Goal: Task Accomplishment & Management: Use online tool/utility

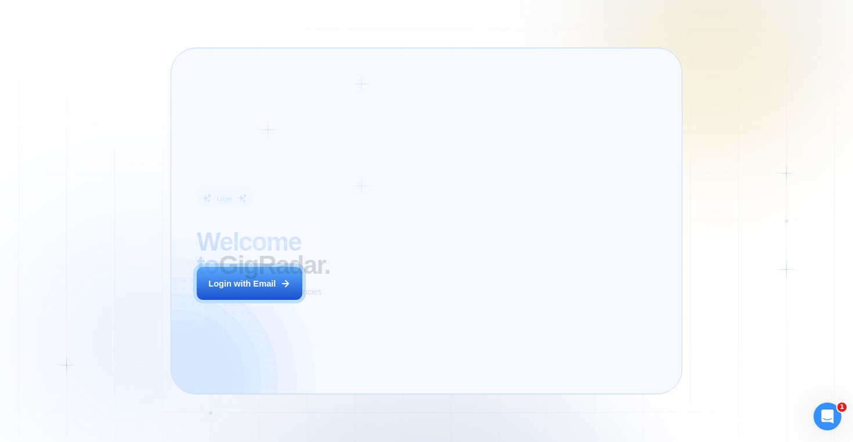
click at [397, 304] on div "Login ‍ Welcome to GigRadar. AI Business Manager for Agencies Login with Email" at bounding box center [293, 221] width 219 height 320
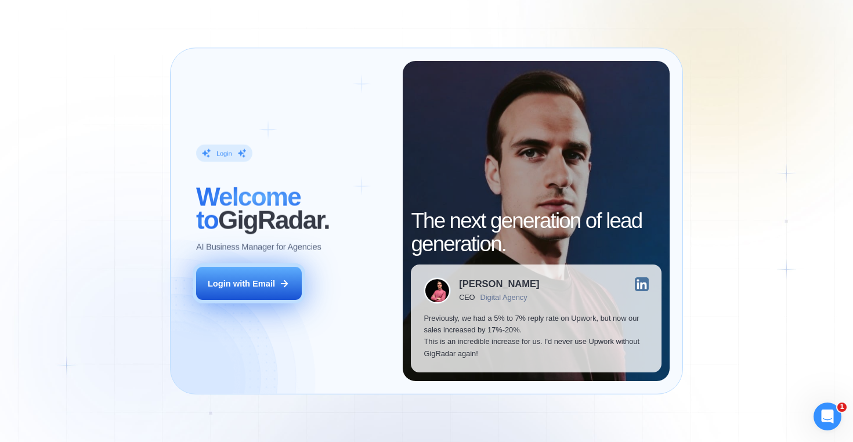
click at [284, 288] on icon at bounding box center [284, 284] width 10 height 10
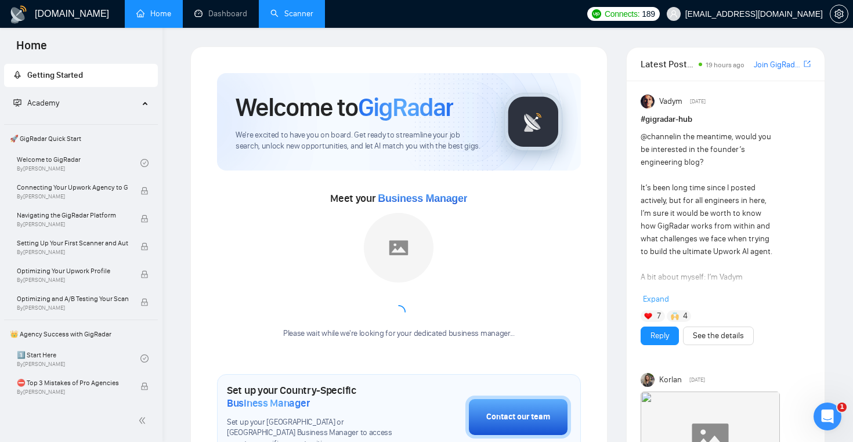
click at [287, 19] on link "Scanner" at bounding box center [292, 14] width 43 height 10
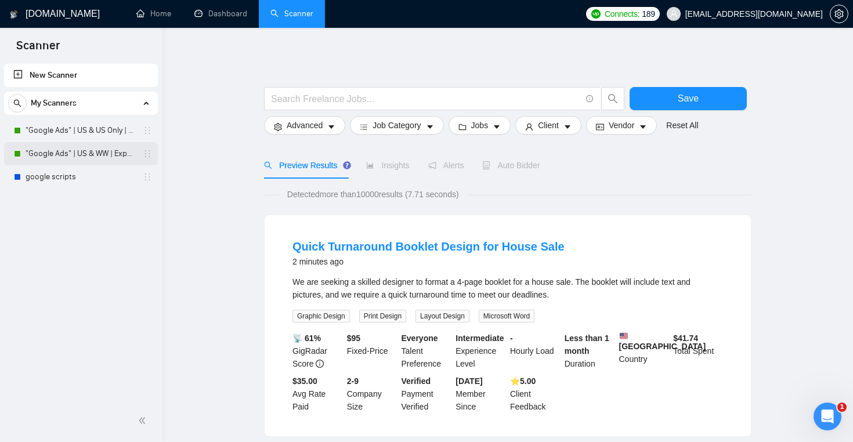
click at [86, 161] on link ""Google Ads" | US & WW | Expert" at bounding box center [81, 153] width 110 height 23
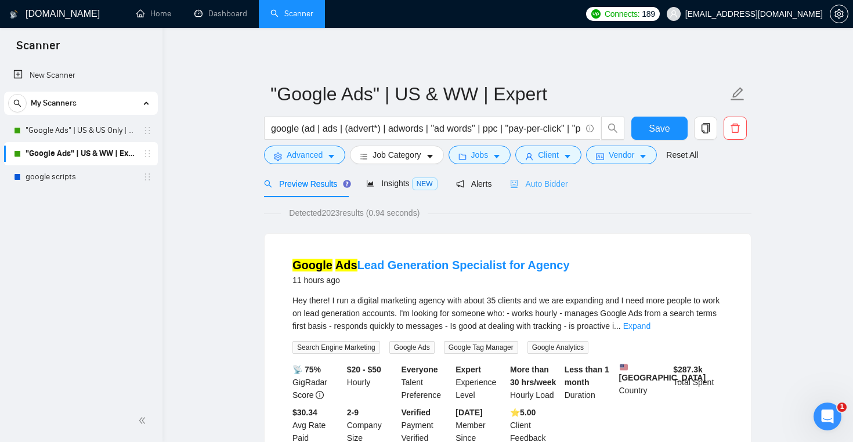
click at [559, 194] on div "Auto Bidder" at bounding box center [538, 183] width 57 height 27
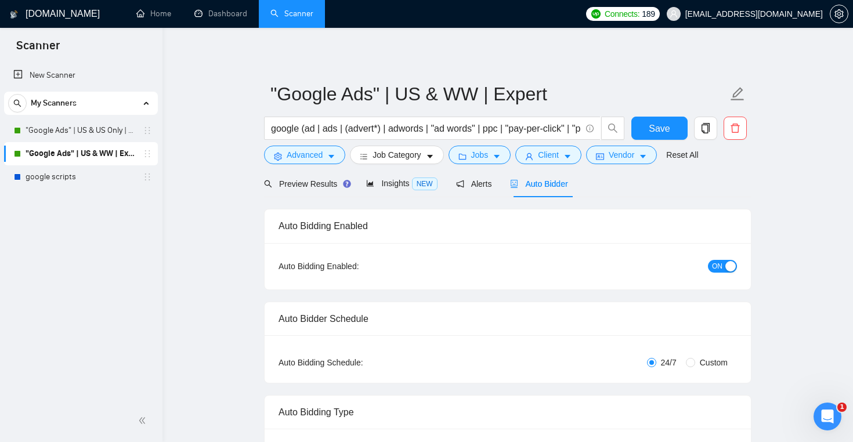
checkbox input "true"
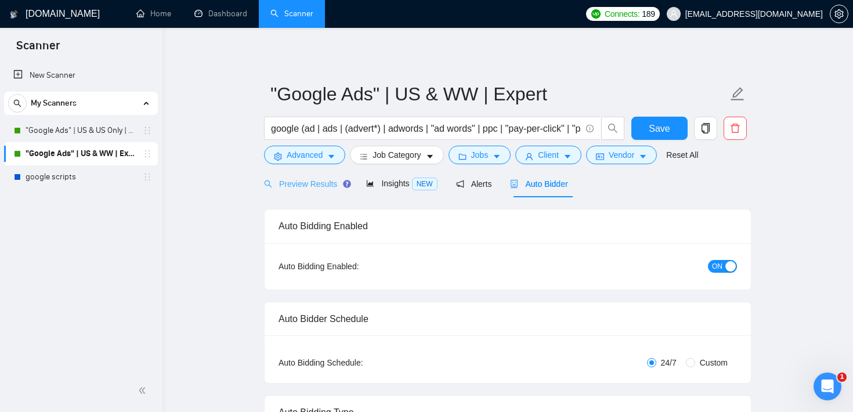
click at [325, 176] on div "Preview Results" at bounding box center [306, 183] width 84 height 27
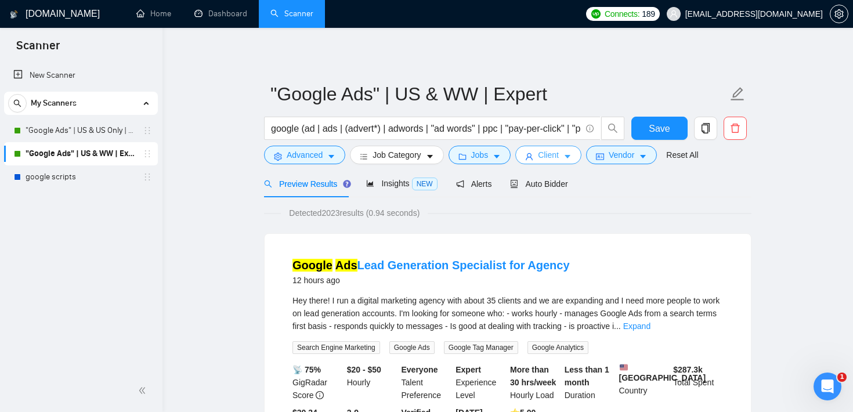
click at [539, 154] on button "Client" at bounding box center [549, 155] width 66 height 19
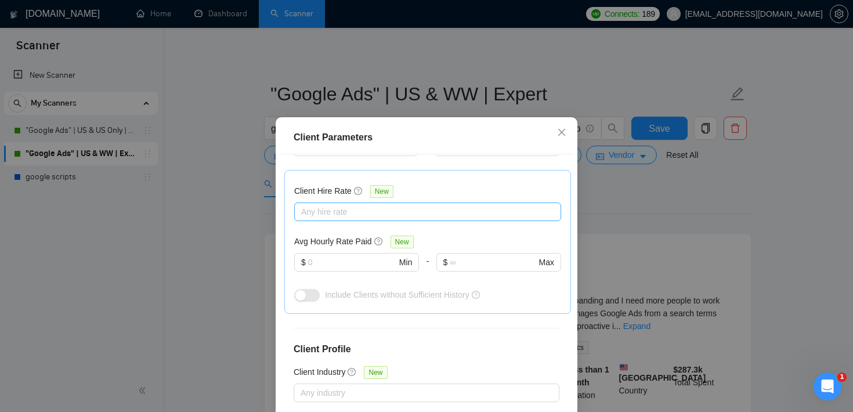
scroll to position [351, 0]
click at [348, 217] on div "Any hire rate" at bounding box center [427, 209] width 267 height 19
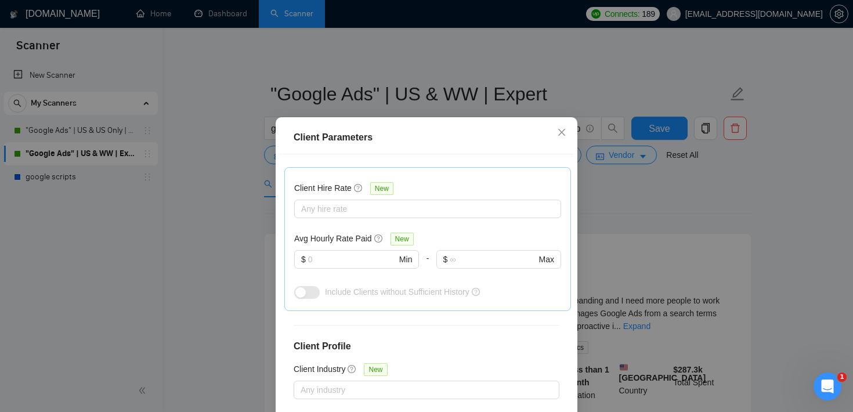
click at [372, 158] on div "$ Min" at bounding box center [356, 151] width 124 height 33
click at [352, 254] on input "text" at bounding box center [352, 259] width 88 height 13
click at [636, 214] on div "Client Parameters Client Location Include Client Countries United States Exclud…" at bounding box center [426, 206] width 853 height 412
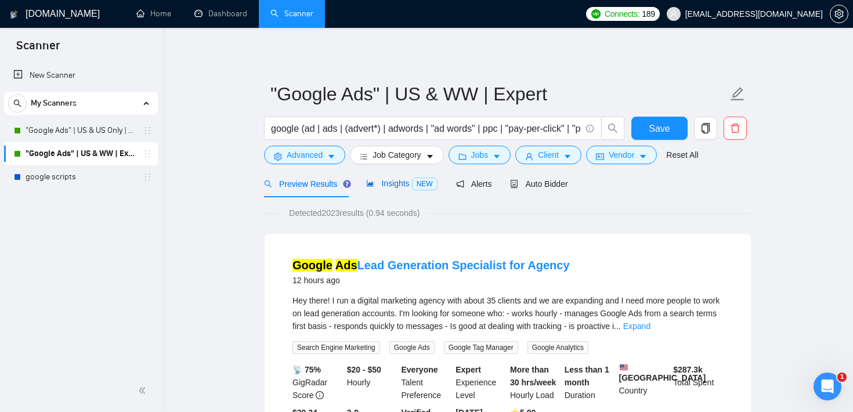
click at [389, 185] on span "Insights NEW" at bounding box center [401, 183] width 71 height 9
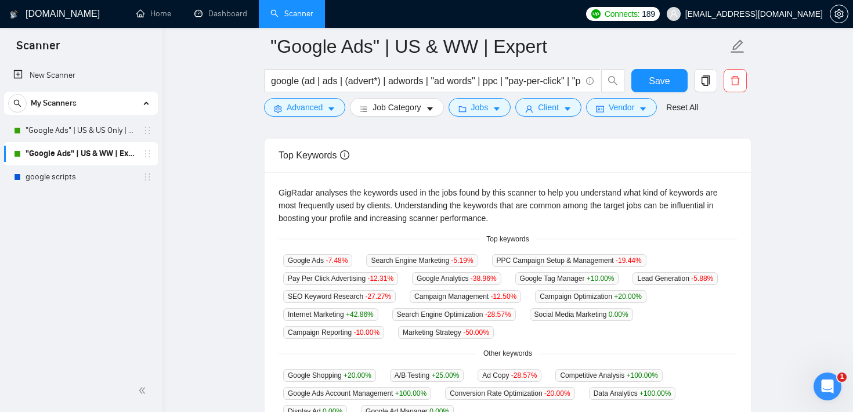
scroll to position [207, 0]
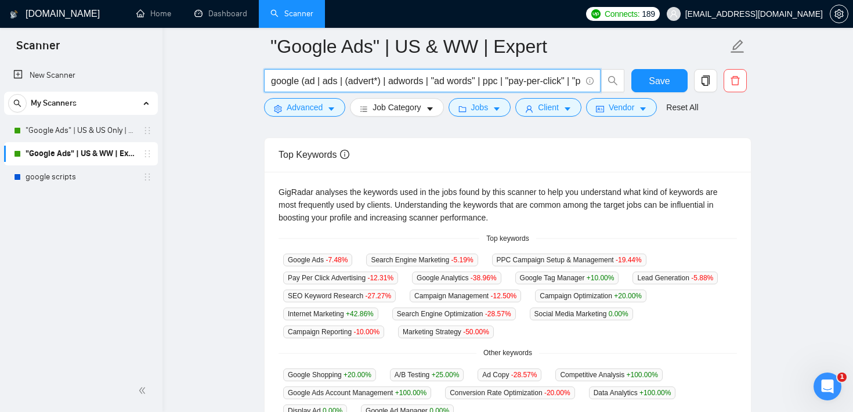
click at [353, 77] on input "google (ad | ads | (advert*) | adwords | "ad words" | ppc | "pay-per-click" | "…" at bounding box center [426, 81] width 310 height 15
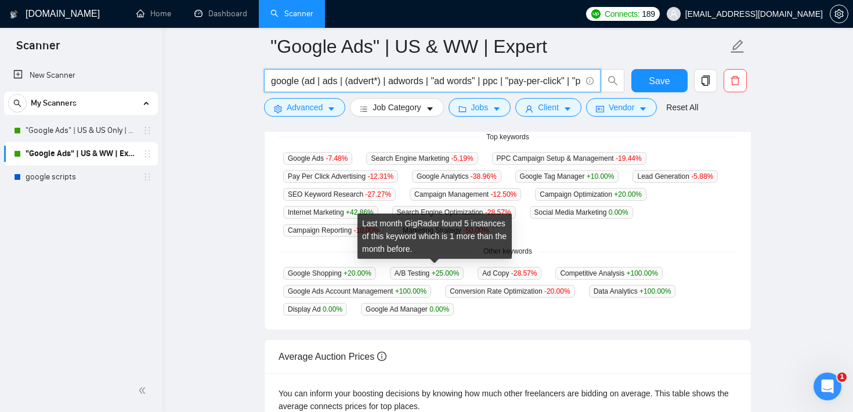
scroll to position [305, 0]
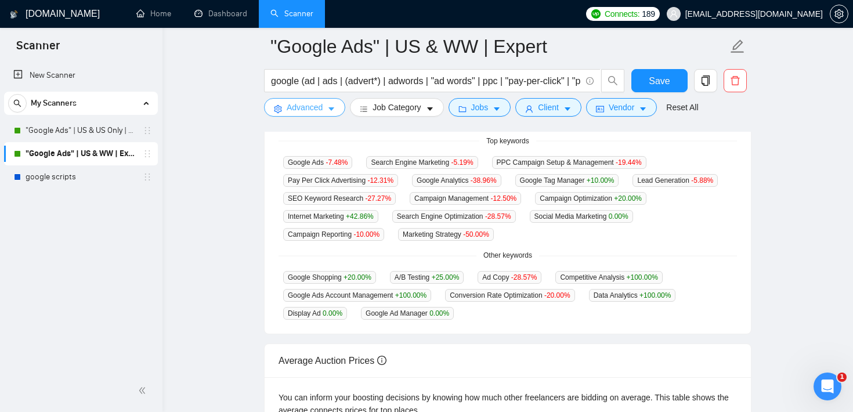
click at [332, 101] on button "Advanced" at bounding box center [304, 107] width 81 height 19
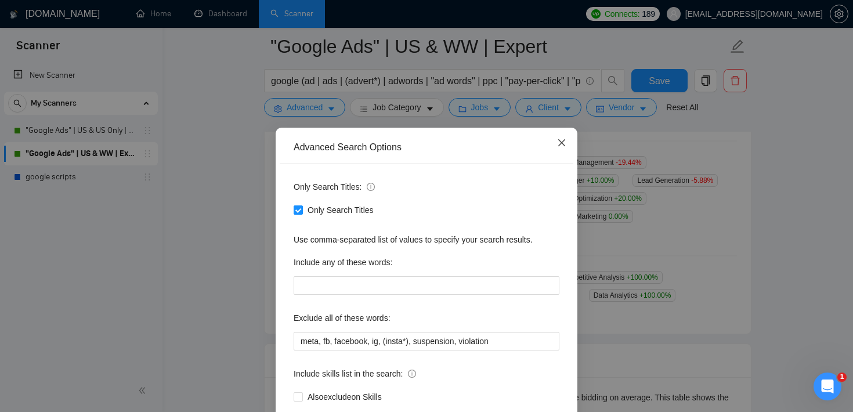
click at [568, 144] on span "Close" at bounding box center [561, 143] width 31 height 31
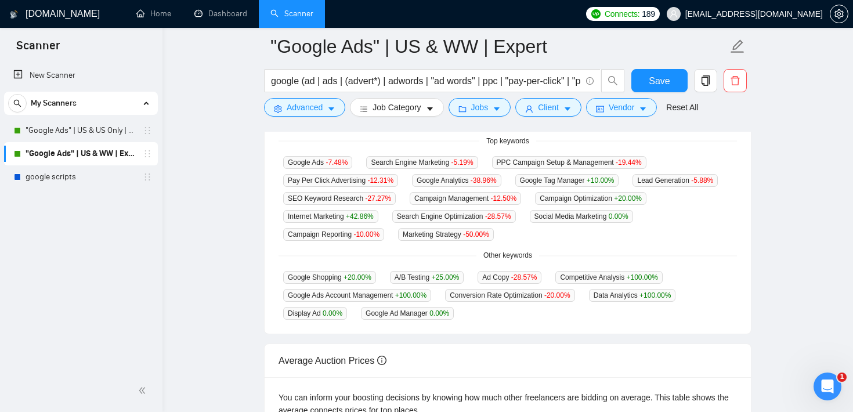
click at [315, 253] on div "Other keywords" at bounding box center [508, 255] width 459 height 11
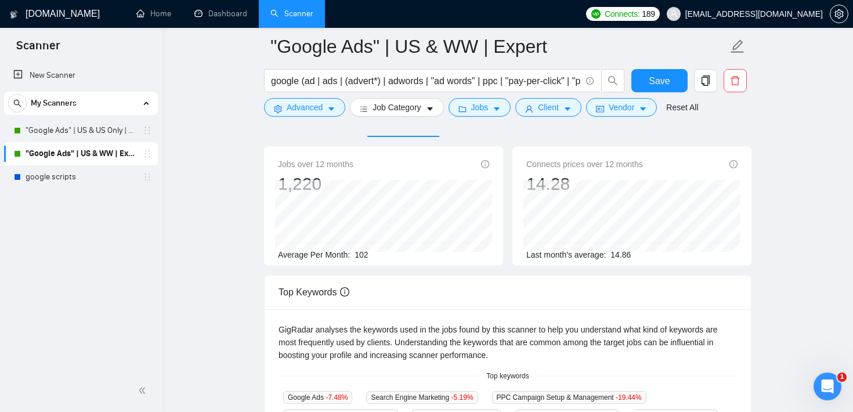
scroll to position [0, 0]
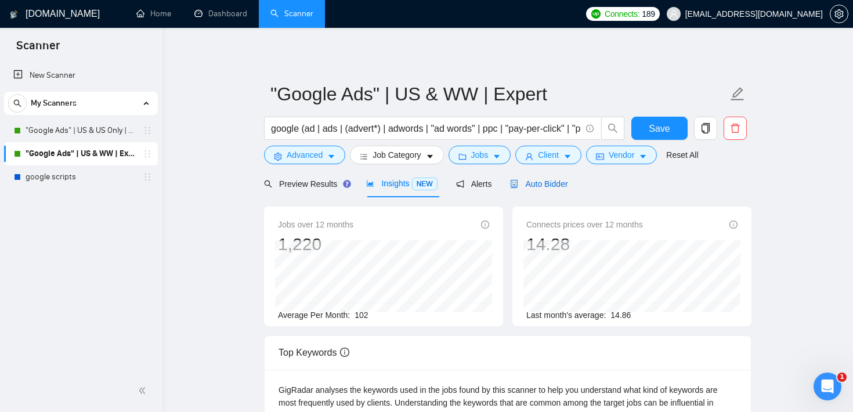
click at [545, 182] on span "Auto Bidder" at bounding box center [538, 183] width 57 height 9
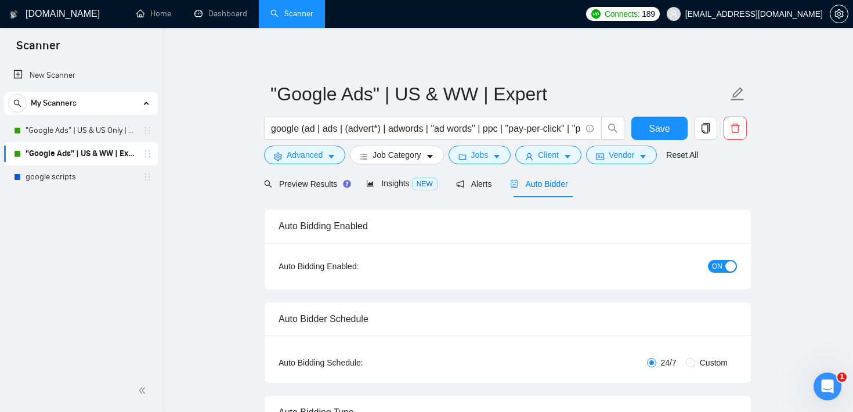
checkbox input "true"
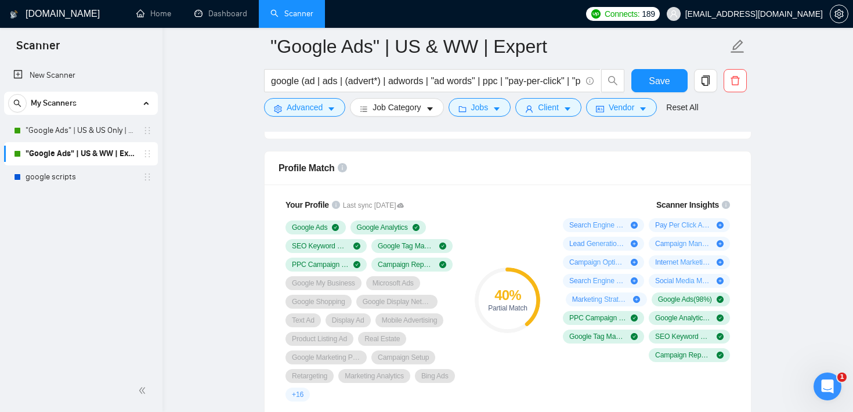
scroll to position [742, 0]
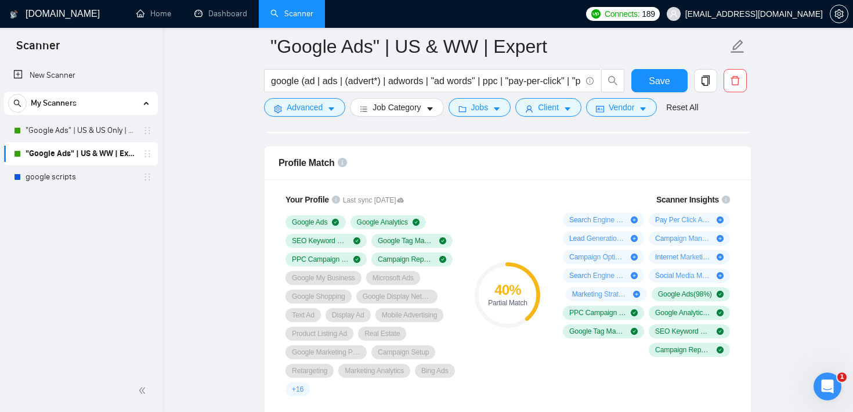
click at [480, 157] on div "Profile Match" at bounding box center [508, 162] width 459 height 33
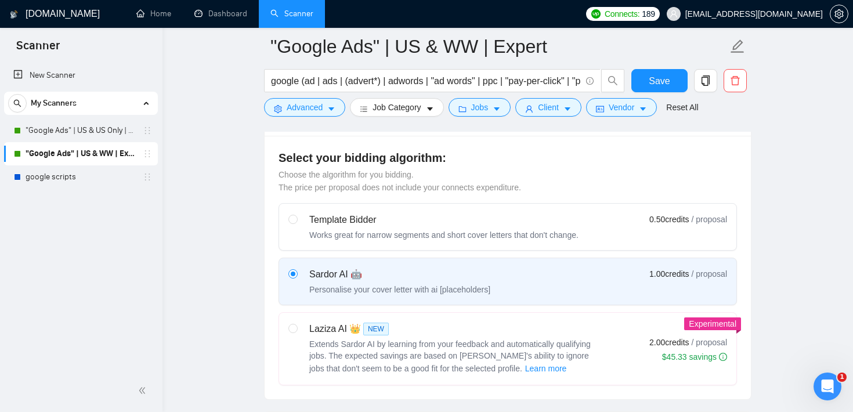
scroll to position [301, 0]
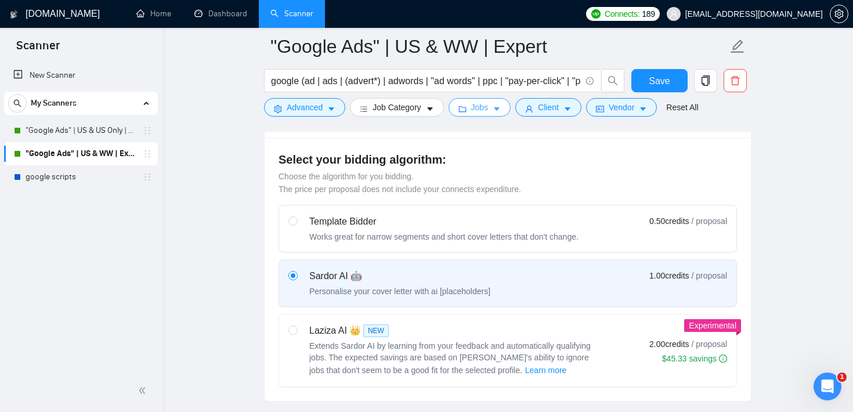
click at [489, 104] on span "Jobs" at bounding box center [479, 107] width 17 height 13
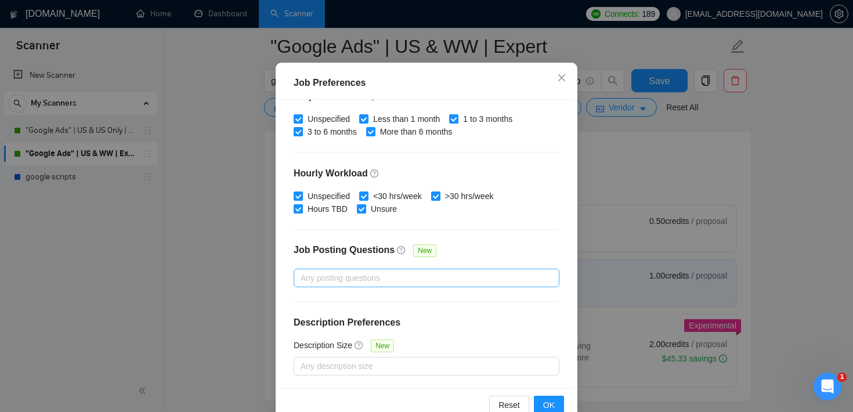
scroll to position [82, 0]
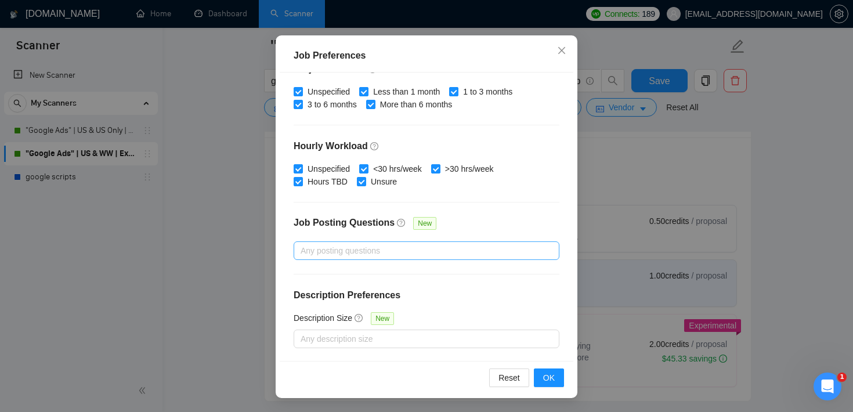
click at [370, 257] on div "Any posting questions" at bounding box center [427, 251] width 266 height 19
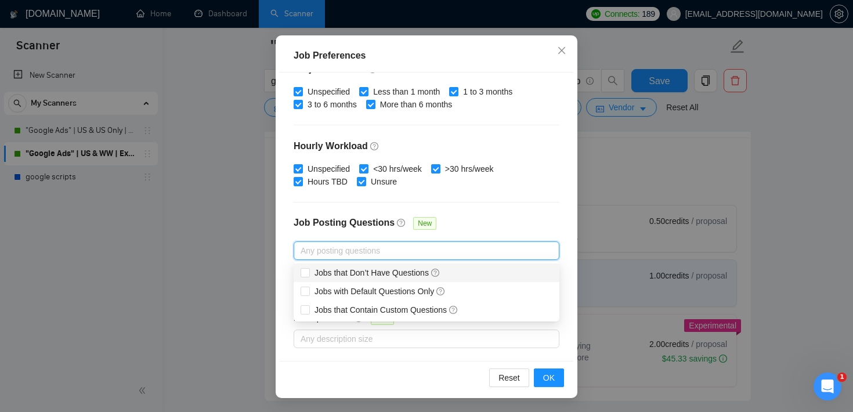
click at [761, 153] on div "Job Preferences Budget Project Type All Fixed Price Hourly Rate Fixed Price Bud…" at bounding box center [426, 206] width 853 height 412
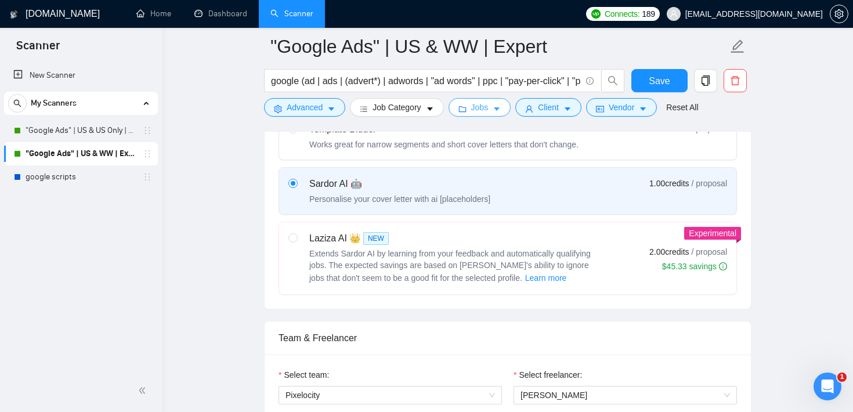
scroll to position [406, 0]
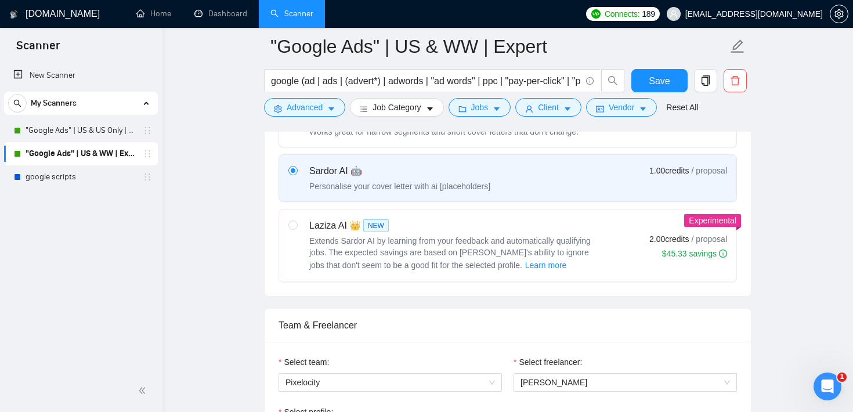
click at [269, 174] on div "Select your bidding algorithm: Choose the algorithm for you bidding. The price …" at bounding box center [508, 165] width 487 height 264
click at [525, 266] on span "Learn more" at bounding box center [546, 265] width 42 height 13
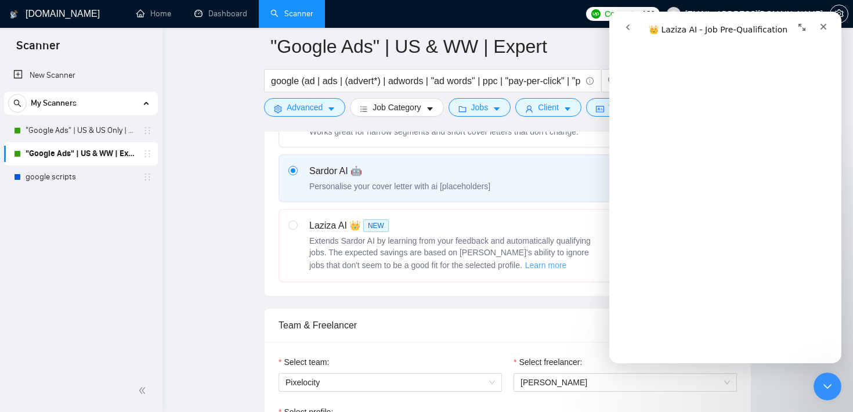
scroll to position [338, 0]
click at [327, 106] on button "Advanced" at bounding box center [304, 107] width 81 height 19
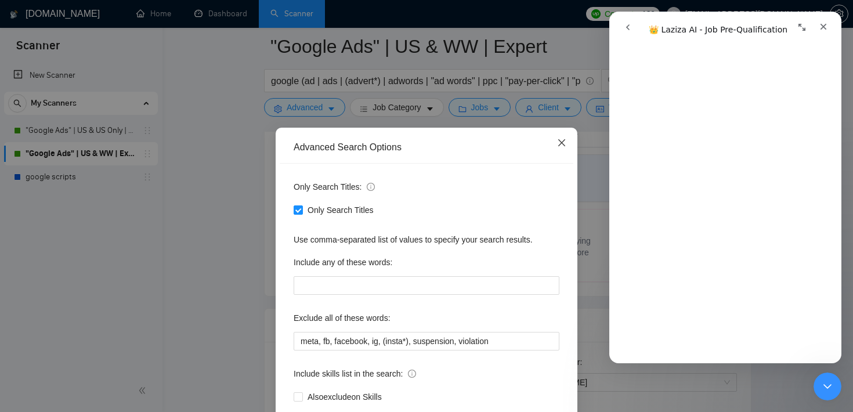
click at [557, 147] on icon "close" at bounding box center [561, 142] width 9 height 9
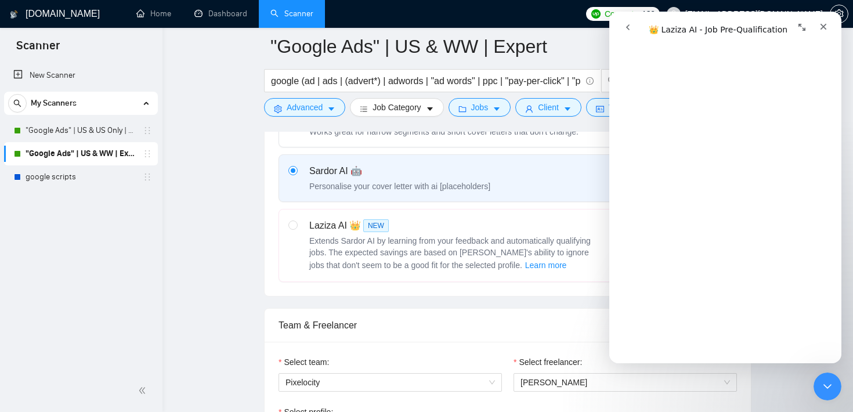
scroll to position [317, 0]
click at [826, 383] on icon "Close Intercom Messenger" at bounding box center [826, 385] width 14 height 14
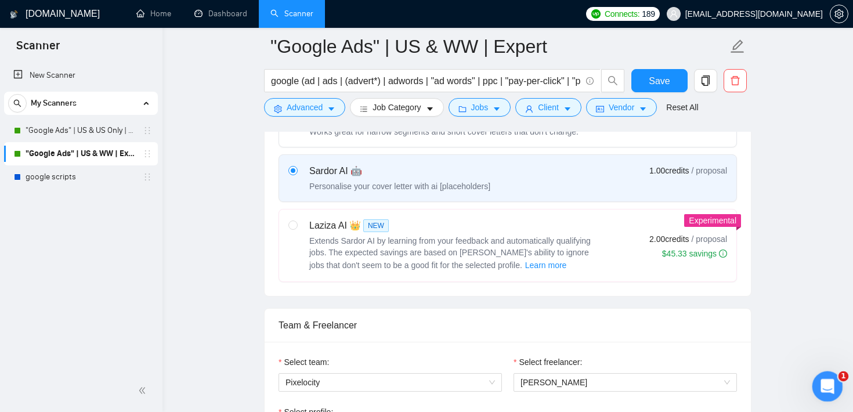
scroll to position [0, 0]
click at [266, 175] on div "Select your bidding algorithm: Choose the algorithm for you bidding. The price …" at bounding box center [508, 165] width 487 height 264
click at [266, 172] on div "Select your bidding algorithm: Choose the algorithm for you bidding. The price …" at bounding box center [508, 165] width 487 height 264
click at [744, 175] on div "Select your bidding algorithm: Choose the algorithm for you bidding. The price …" at bounding box center [508, 165] width 487 height 264
click at [271, 177] on div "Select your bidding algorithm: Choose the algorithm for you bidding. The price …" at bounding box center [508, 165] width 487 height 264
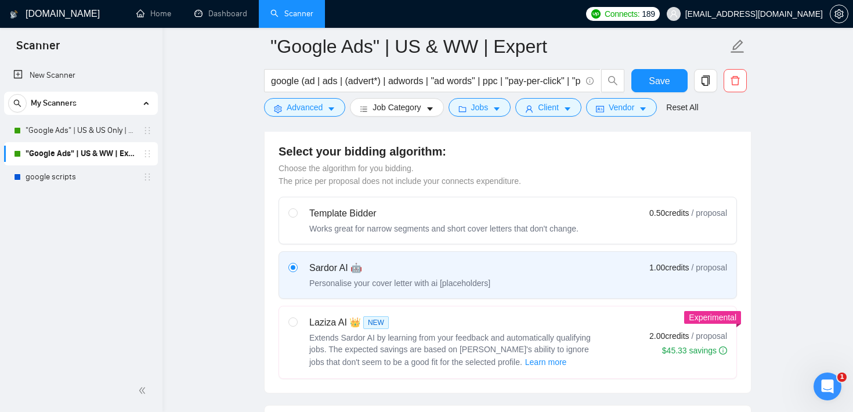
scroll to position [305, 0]
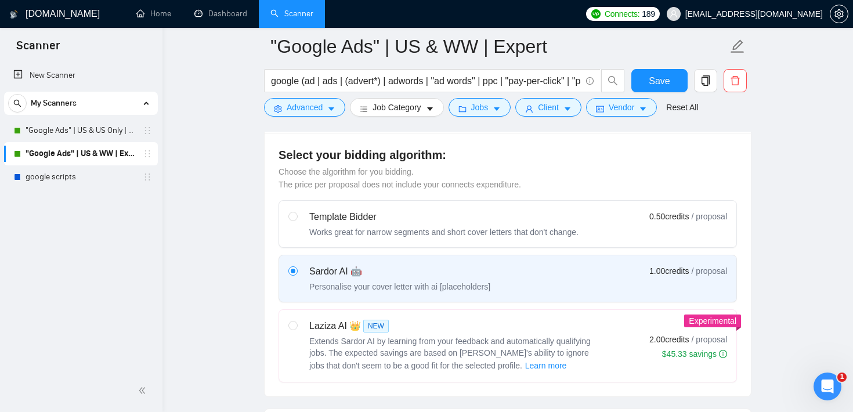
click at [271, 177] on div "Select your bidding algorithm: Choose the algorithm for you bidding. The price …" at bounding box center [508, 265] width 487 height 264
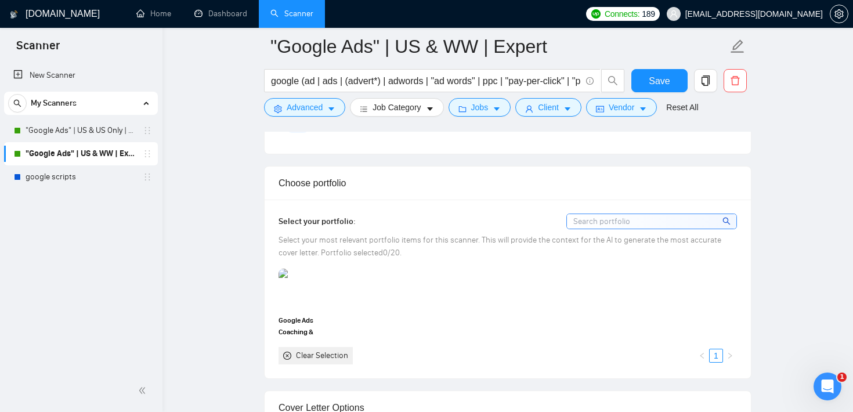
scroll to position [1004, 0]
drag, startPoint x: 355, startPoint y: 185, endPoint x: 273, endPoint y: 185, distance: 81.9
click at [273, 185] on div "Choose portfolio" at bounding box center [508, 185] width 487 height 34
click at [645, 226] on input at bounding box center [652, 222] width 170 height 15
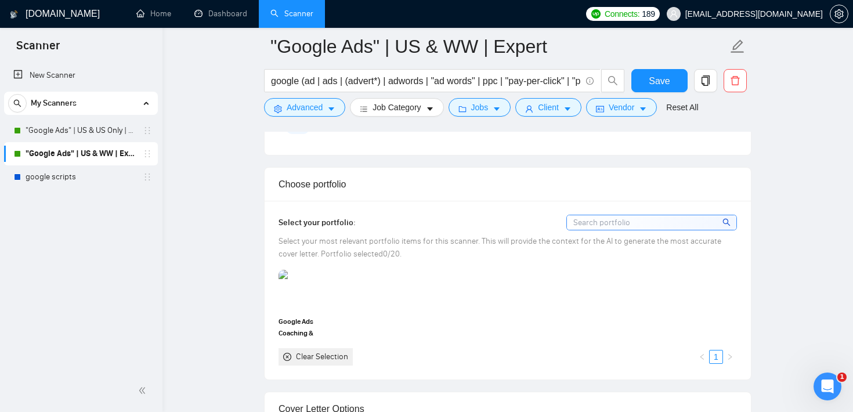
click at [440, 221] on div "Select your portfolio:" at bounding box center [508, 223] width 459 height 16
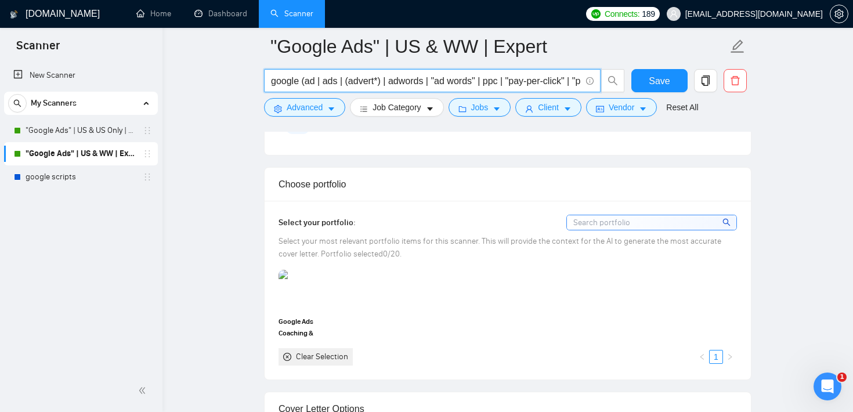
click at [297, 84] on input "google (ad | ads | (advert*) | adwords | "ad words" | ppc | "pay-per-click" | "…" at bounding box center [426, 81] width 310 height 15
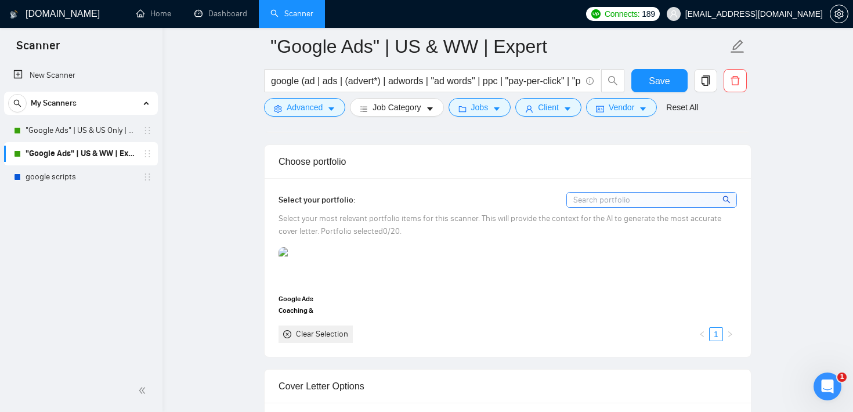
scroll to position [1022, 0]
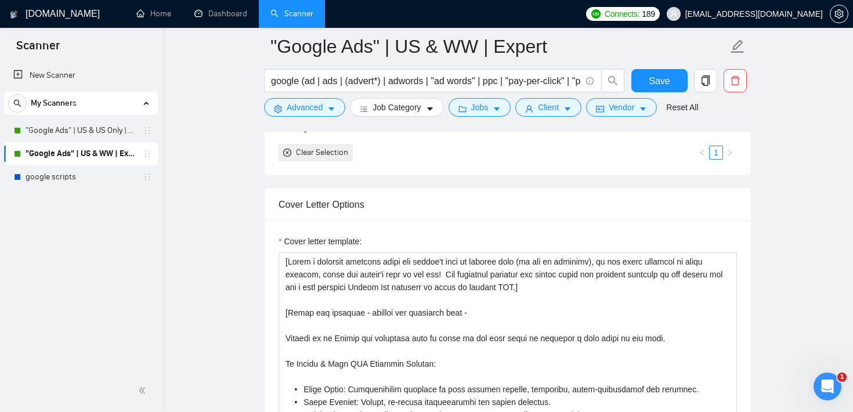
scroll to position [1211, 0]
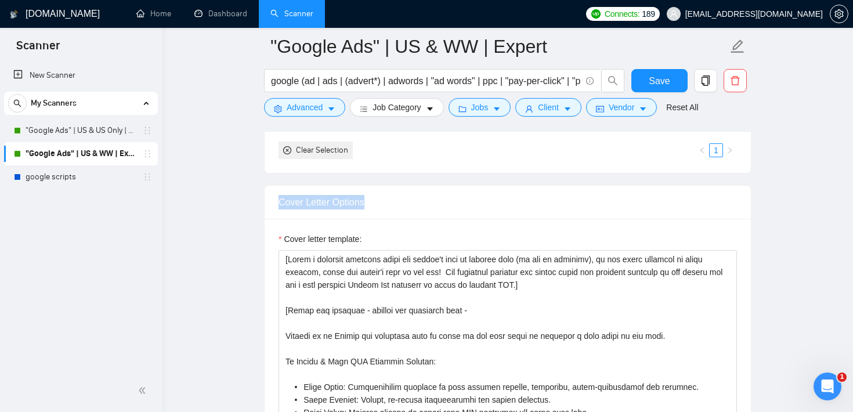
drag, startPoint x: 380, startPoint y: 207, endPoint x: 271, endPoint y: 193, distance: 110.6
click at [271, 193] on div "Cover Letter Options" at bounding box center [508, 203] width 487 height 34
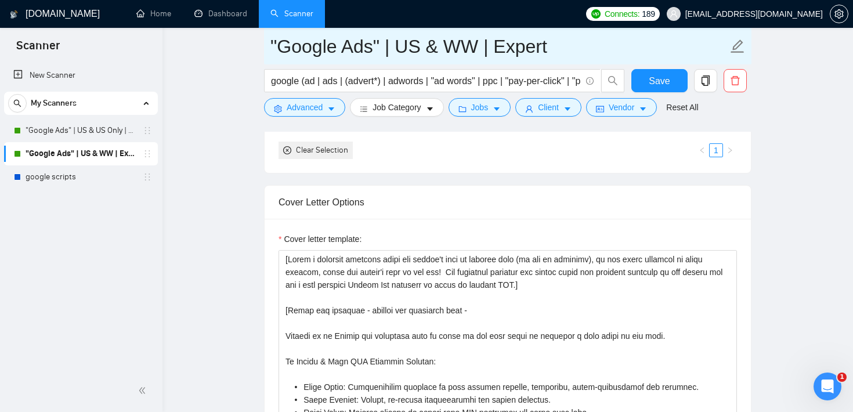
click at [276, 44] on input ""Google Ads" | US & WW | Expert" at bounding box center [500, 46] width 458 height 29
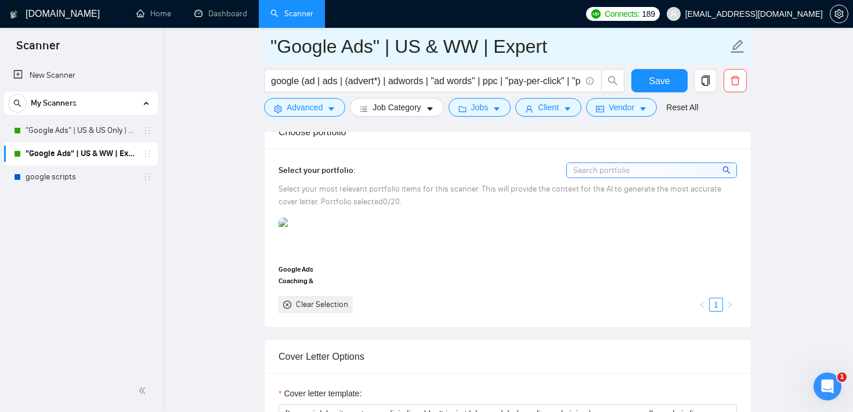
scroll to position [1053, 0]
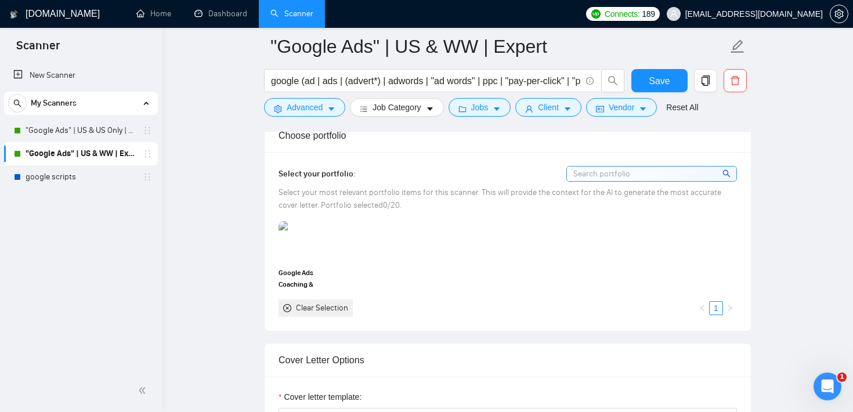
click at [380, 209] on span "Select your most relevant portfolio items for this scanner. This will provide t…" at bounding box center [500, 199] width 443 height 23
drag, startPoint x: 354, startPoint y: 176, endPoint x: 278, endPoint y: 177, distance: 76.6
click at [278, 177] on div "Select your portfolio: Select your most relevant portfolio items for this scann…" at bounding box center [508, 241] width 487 height 178
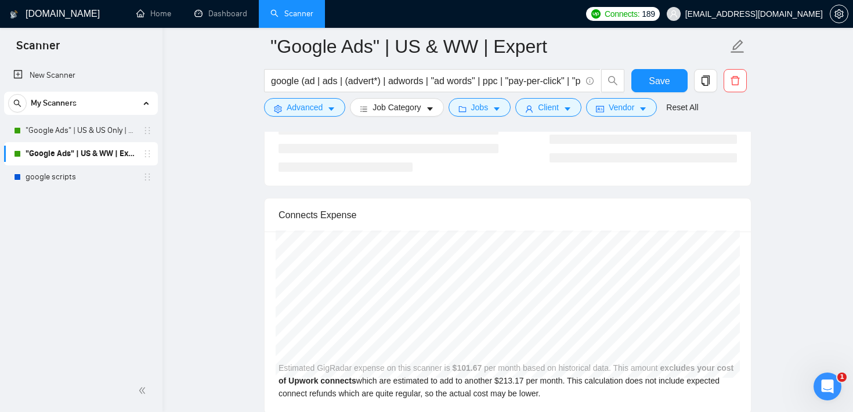
scroll to position [2397, 0]
click at [823, 397] on div "Open Intercom Messenger" at bounding box center [826, 385] width 38 height 38
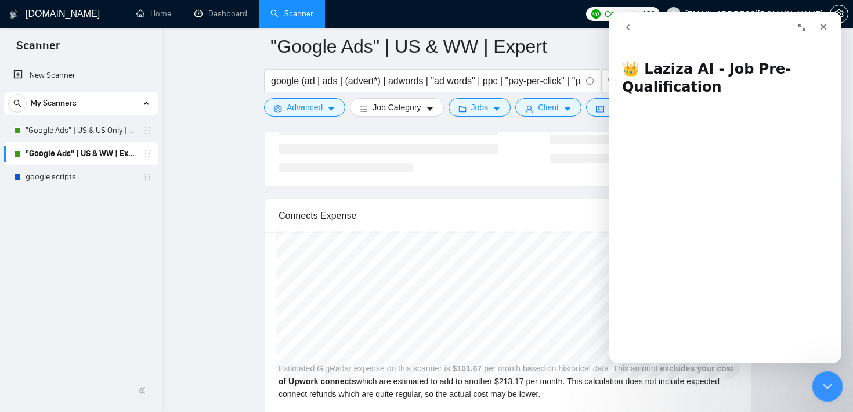
click at [826, 384] on icon "Close Intercom Messenger" at bounding box center [826, 385] width 14 height 14
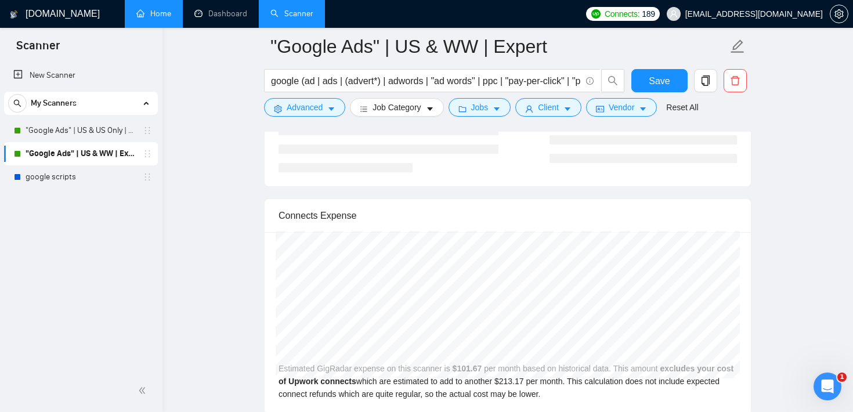
click at [136, 15] on link "Home" at bounding box center [153, 14] width 35 height 10
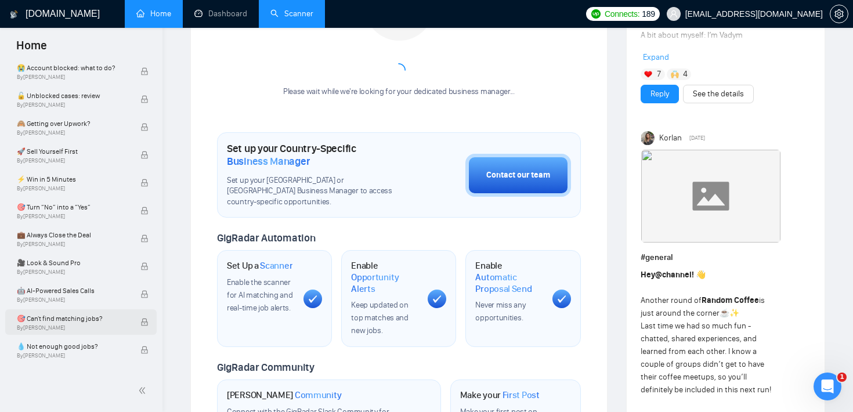
scroll to position [237, 0]
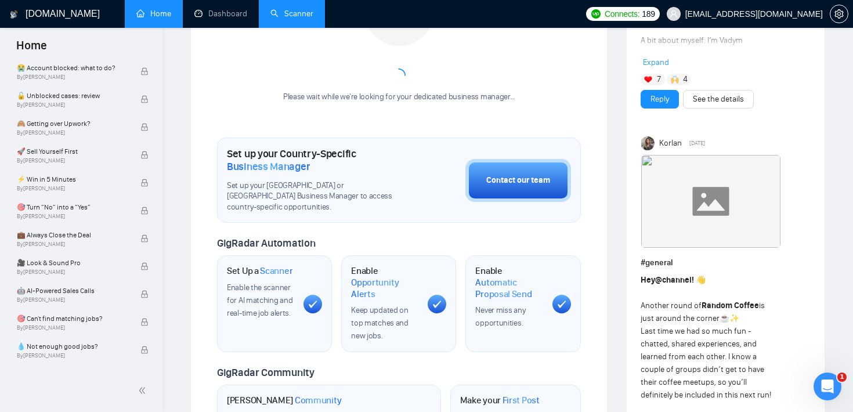
click at [290, 9] on link "Scanner" at bounding box center [292, 14] width 43 height 10
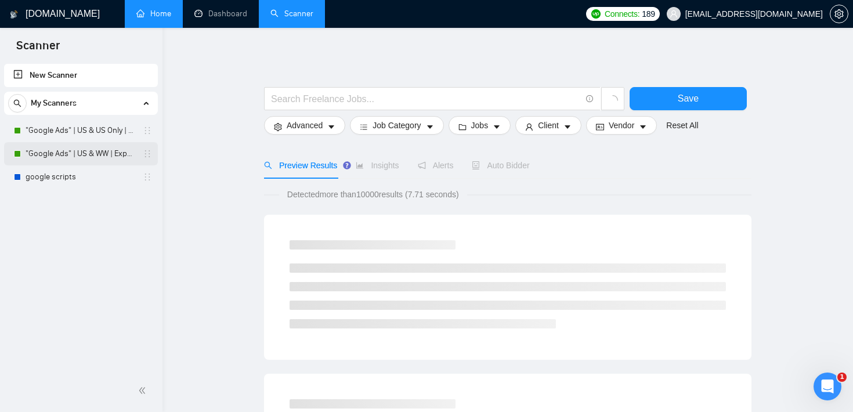
click at [77, 152] on link ""Google Ads" | US & WW | Expert" at bounding box center [81, 153] width 110 height 23
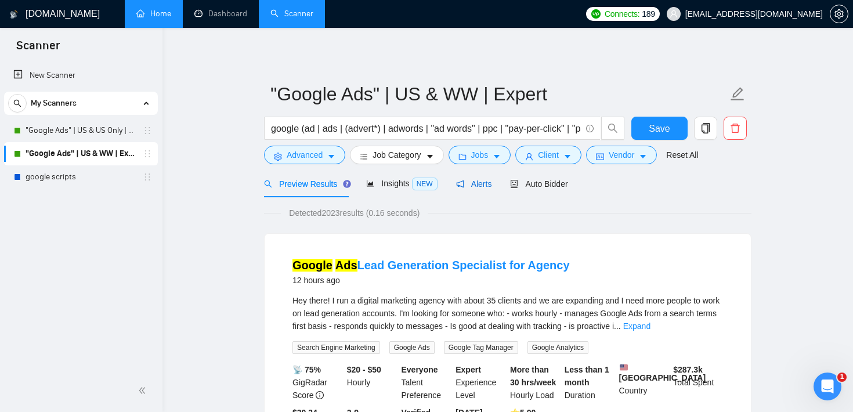
click at [492, 189] on div "Alerts" at bounding box center [474, 184] width 36 height 13
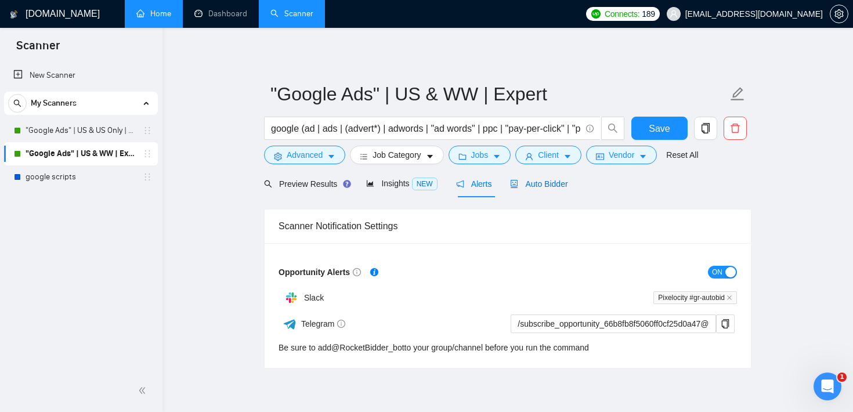
click at [560, 181] on span "Auto Bidder" at bounding box center [538, 183] width 57 height 9
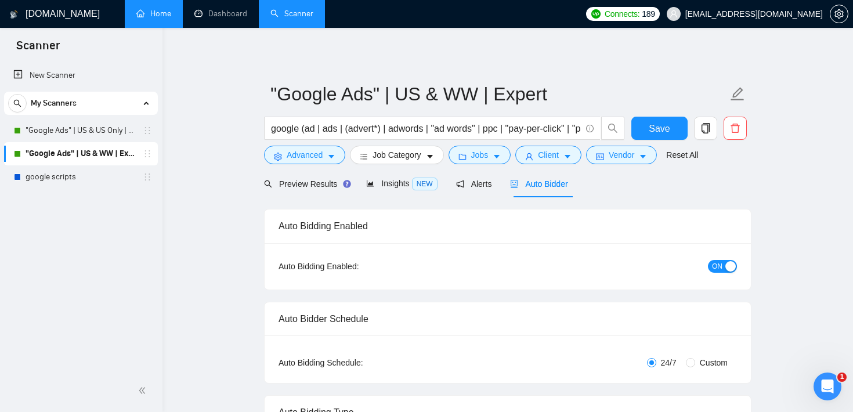
checkbox input "true"
click at [481, 185] on span "Alerts" at bounding box center [474, 183] width 36 height 9
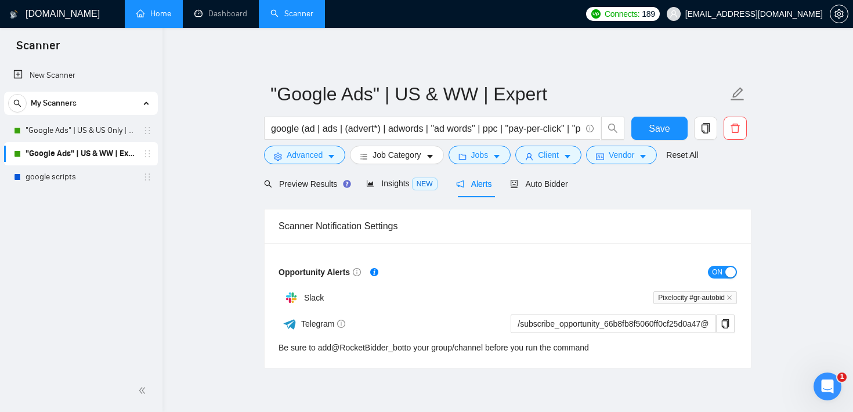
click at [244, 127] on main ""Google Ads" | US & WW | Expert google (ad | ads | (advert*) | adwords | "ad wo…" at bounding box center [508, 207] width 654 height 322
click at [536, 193] on div "Auto Bidder" at bounding box center [538, 183] width 57 height 27
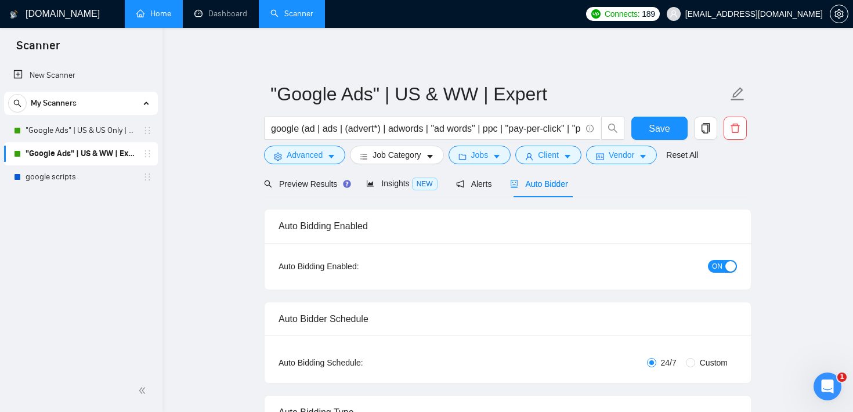
checkbox input "true"
